Goal: Task Accomplishment & Management: Complete application form

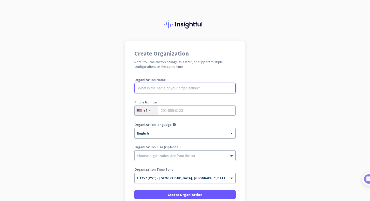
click at [168, 87] on input "text" at bounding box center [184, 88] width 101 height 10
type input "Eva"
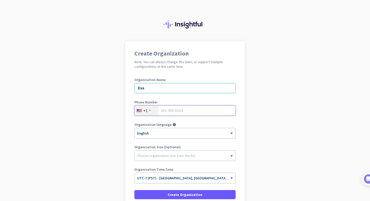
click at [189, 113] on input "tel" at bounding box center [184, 110] width 101 height 10
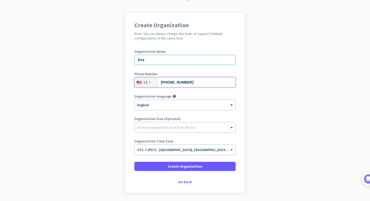
scroll to position [29, 0]
type input "[PHONE_NUMBER]"
click at [230, 128] on span at bounding box center [232, 127] width 6 height 5
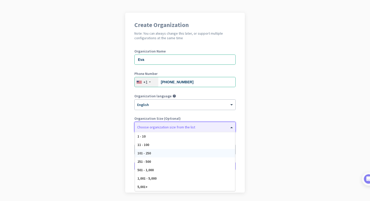
click at [188, 152] on div "101 - 250" at bounding box center [185, 153] width 100 height 8
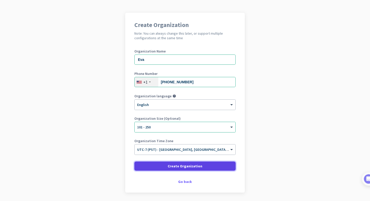
click at [199, 165] on span "Create Organization" at bounding box center [185, 165] width 35 height 5
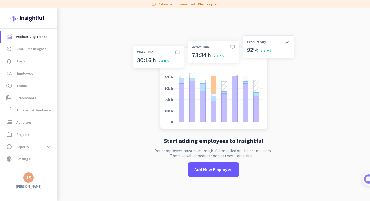
click at [30, 178] on div "JS" at bounding box center [28, 177] width 5 height 5
click at [49, 167] on span "Sign out" at bounding box center [55, 167] width 31 height 5
